Goal: Information Seeking & Learning: Learn about a topic

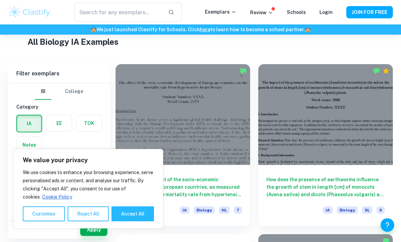
scroll to position [166, 0]
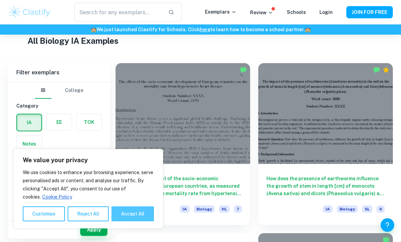
click at [124, 222] on button "Accept All" at bounding box center [132, 214] width 42 height 15
checkbox input "true"
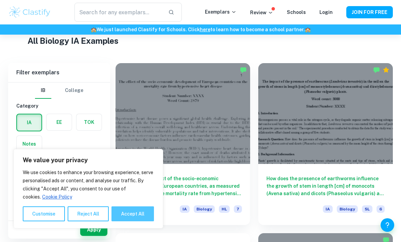
checkbox input "true"
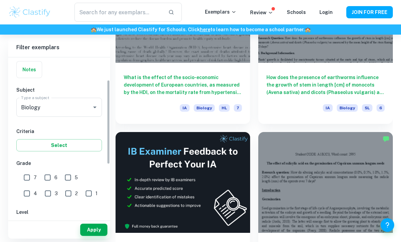
scroll to position [50, 0]
click at [71, 176] on input "5" at bounding box center [68, 178] width 14 height 14
checkbox input "true"
click at [46, 177] on input "6" at bounding box center [48, 178] width 14 height 14
checkbox input "true"
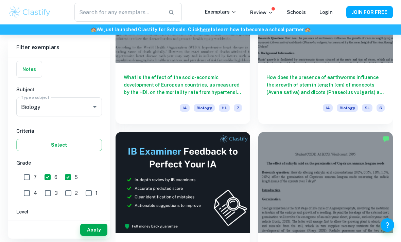
click at [29, 180] on input "7" at bounding box center [27, 178] width 14 height 14
checkbox input "true"
click at [88, 236] on button "Apply" at bounding box center [93, 230] width 27 height 12
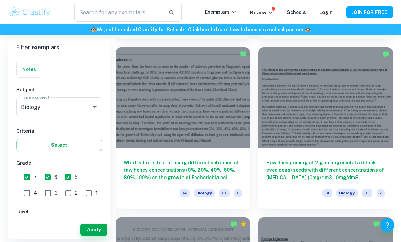
scroll to position [1054, 0]
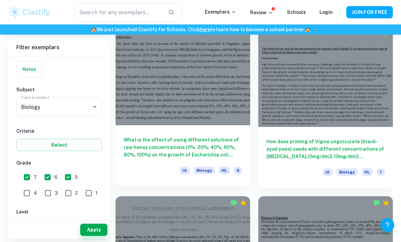
click at [228, 147] on h6 "What is the effect of using different solutions of raw honey concentrations (0%…" at bounding box center [183, 147] width 118 height 22
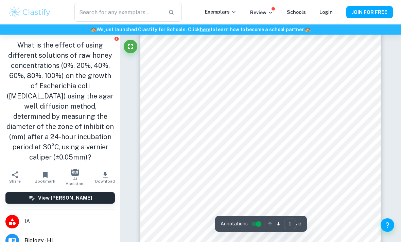
scroll to position [22, 0]
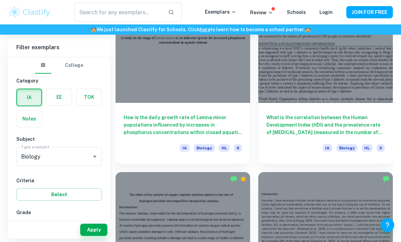
scroll to position [5335, 0]
click at [80, 155] on input "Biology" at bounding box center [49, 156] width 60 height 13
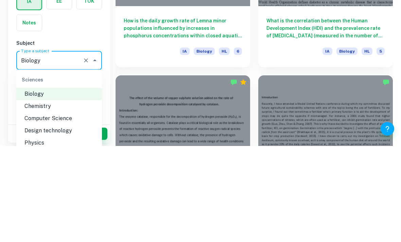
scroll to position [839, 0]
click at [83, 198] on li "Chemistry" at bounding box center [59, 204] width 86 height 12
type input "Chemistry"
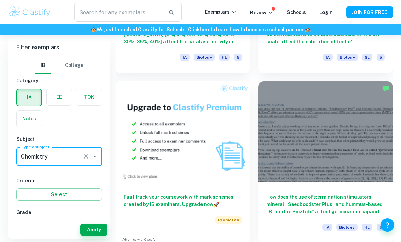
scroll to position [3343, 0]
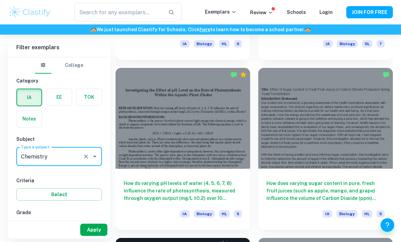
click at [93, 236] on button "Apply" at bounding box center [93, 230] width 27 height 12
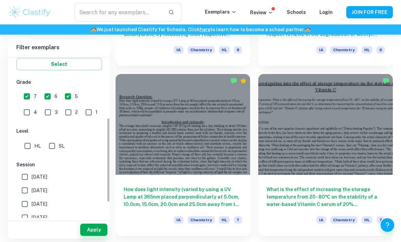
scroll to position [133, 0]
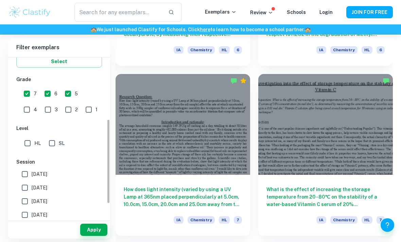
click at [47, 138] on input "SL" at bounding box center [52, 144] width 14 height 14
checkbox input "true"
click at [91, 236] on button "Apply" at bounding box center [93, 230] width 27 height 12
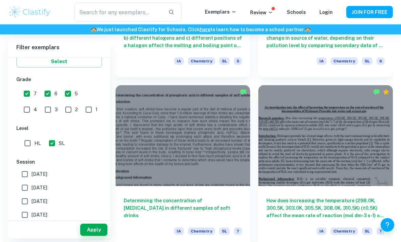
scroll to position [2516, 0]
